Goal: Task Accomplishment & Management: Complete application form

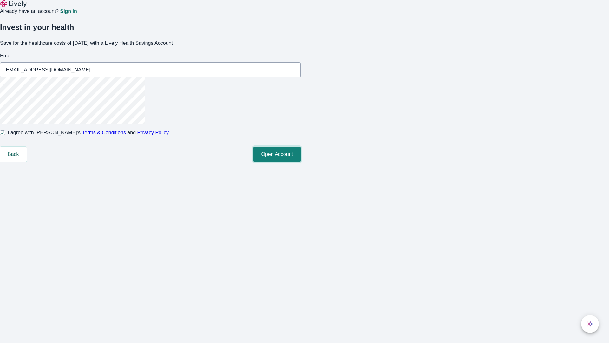
click at [301, 162] on button "Open Account" at bounding box center [276, 154] width 47 height 15
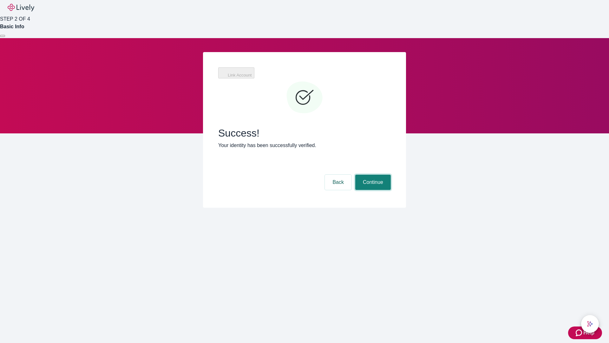
click at [372, 174] on button "Continue" at bounding box center [373, 181] width 36 height 15
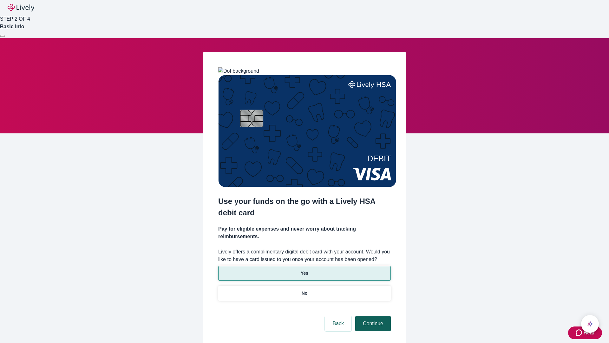
click at [304, 270] on p "Yes" at bounding box center [305, 273] width 8 height 7
click at [372, 316] on button "Continue" at bounding box center [373, 323] width 36 height 15
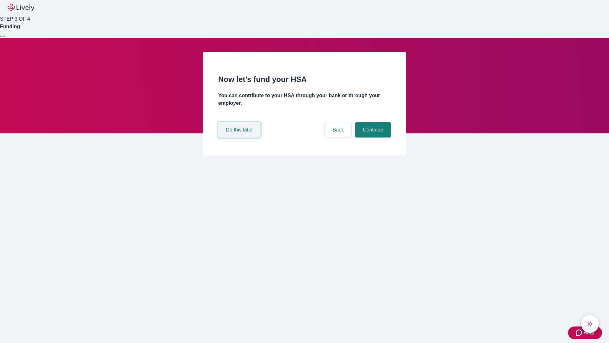
click at [240, 137] on button "Do this later" at bounding box center [239, 129] width 42 height 15
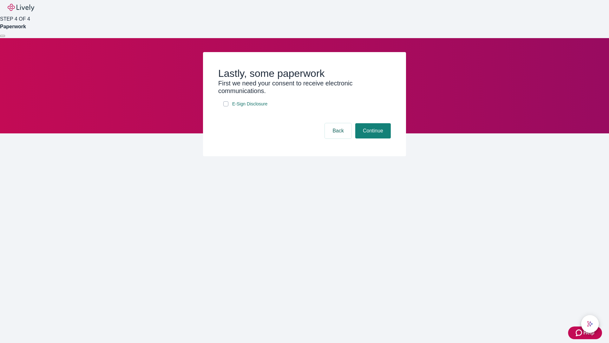
click at [226, 106] on input "E-Sign Disclosure" at bounding box center [225, 103] width 5 height 5
checkbox input "true"
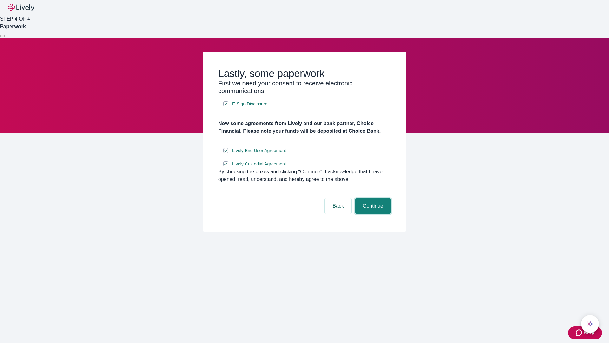
click at [372, 213] on button "Continue" at bounding box center [373, 205] width 36 height 15
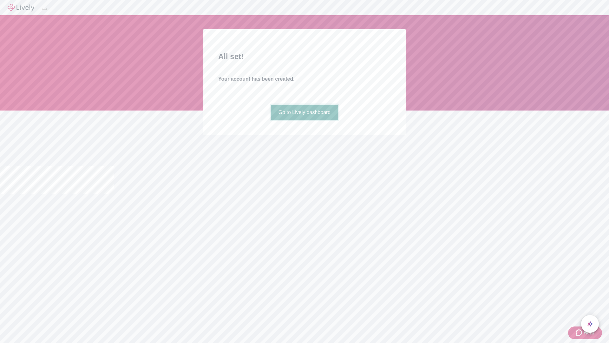
click at [304, 120] on link "Go to Lively dashboard" at bounding box center [305, 112] width 68 height 15
